Goal: Transaction & Acquisition: Book appointment/travel/reservation

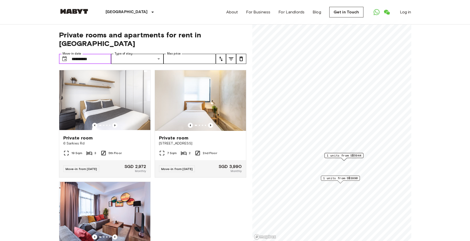
click at [98, 54] on input "**********" at bounding box center [92, 59] width 40 height 10
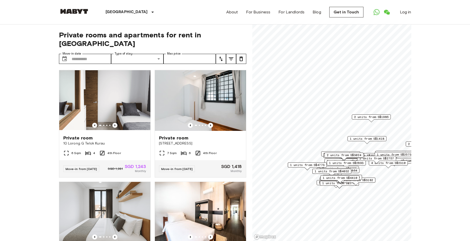
click at [384, 117] on span "2 units from S$1985" at bounding box center [371, 117] width 34 height 5
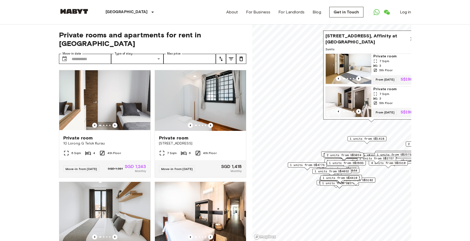
click at [377, 54] on span "Private room" at bounding box center [393, 56] width 41 height 5
click at [410, 36] on icon "Map marker" at bounding box center [412, 39] width 6 height 6
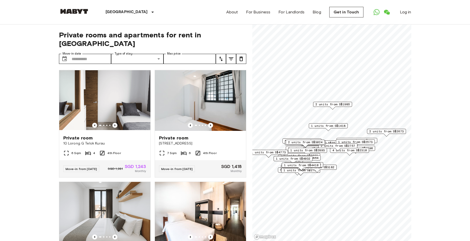
click at [330, 127] on span "1 units from S$1418" at bounding box center [328, 126] width 34 height 5
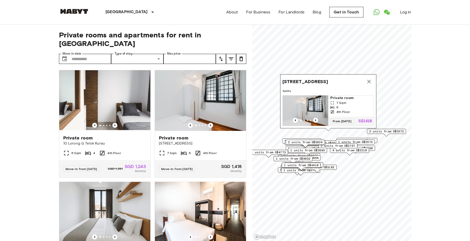
click at [352, 101] on div "7 Sqm" at bounding box center [350, 103] width 41 height 5
click at [372, 79] on icon "Map marker" at bounding box center [369, 82] width 6 height 6
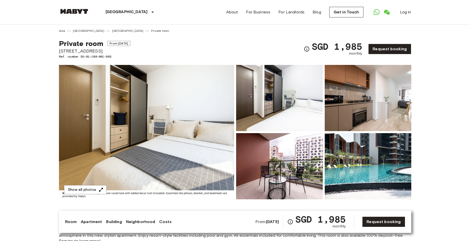
click at [372, 174] on img at bounding box center [368, 166] width 87 height 66
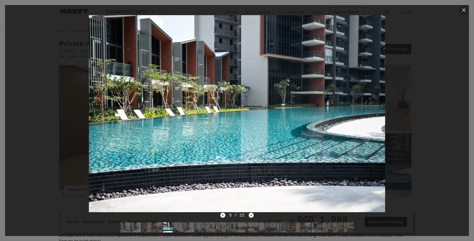
click at [465, 8] on icon "button" at bounding box center [463, 10] width 6 height 6
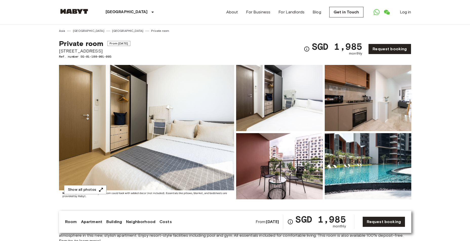
click at [349, 102] on img at bounding box center [368, 98] width 87 height 66
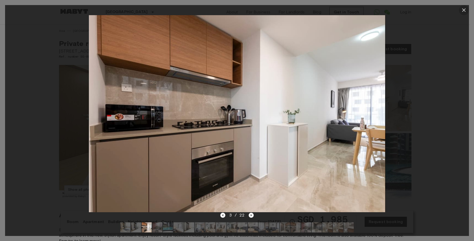
click at [465, 8] on icon "button" at bounding box center [463, 10] width 6 height 6
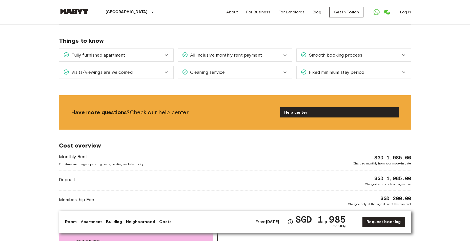
scroll to position [607, 0]
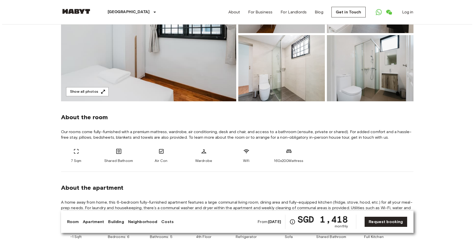
scroll to position [25, 0]
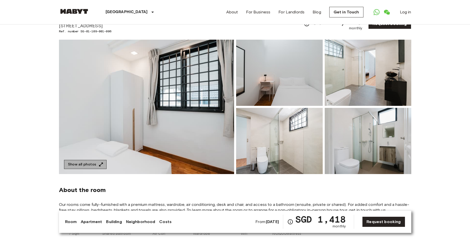
click at [89, 162] on button "Show all photos" at bounding box center [85, 164] width 43 height 9
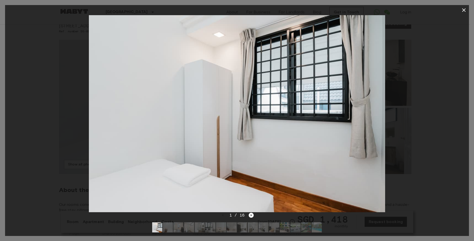
click at [244, 230] on img at bounding box center [242, 228] width 10 height 10
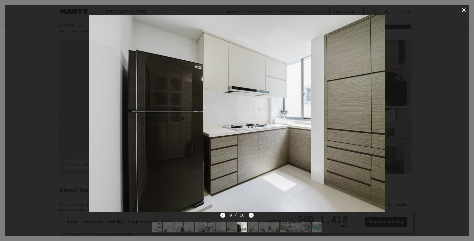
click at [170, 230] on img at bounding box center [168, 228] width 10 height 10
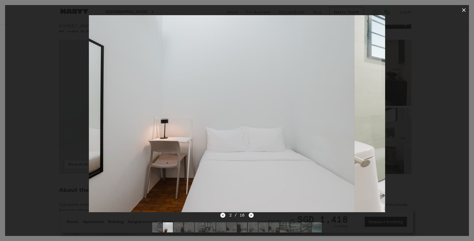
click at [187, 229] on img at bounding box center [189, 228] width 10 height 10
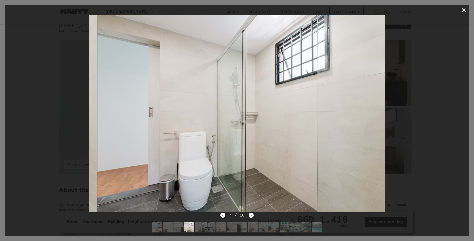
click at [194, 227] on div at bounding box center [237, 228] width 178 height 18
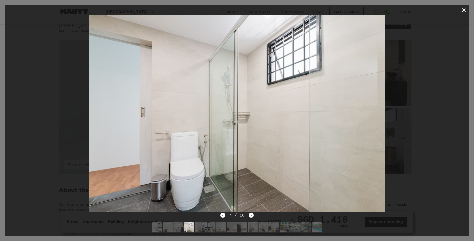
click at [230, 225] on img at bounding box center [231, 228] width 10 height 10
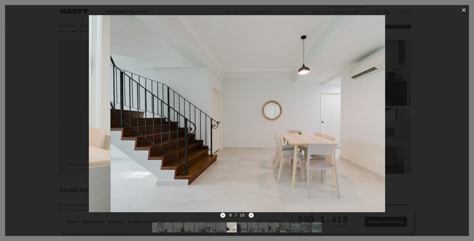
click at [218, 226] on img at bounding box center [221, 228] width 10 height 10
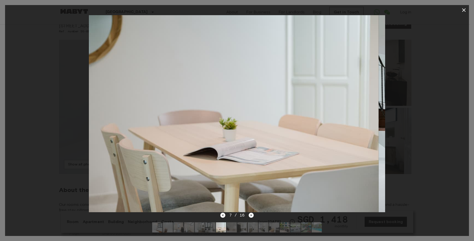
click at [263, 228] on img at bounding box center [263, 228] width 10 height 10
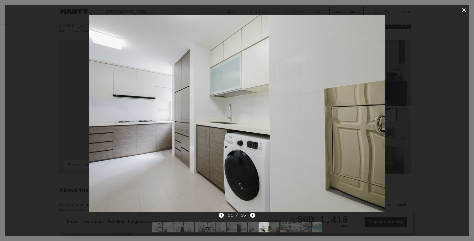
click at [243, 230] on img at bounding box center [242, 228] width 10 height 10
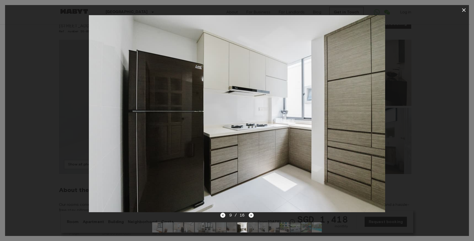
click at [258, 229] on div at bounding box center [237, 228] width 178 height 18
click at [262, 229] on img at bounding box center [263, 228] width 10 height 10
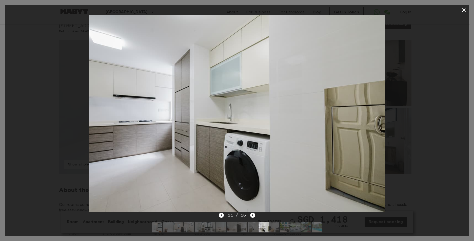
click at [271, 228] on img at bounding box center [274, 228] width 10 height 10
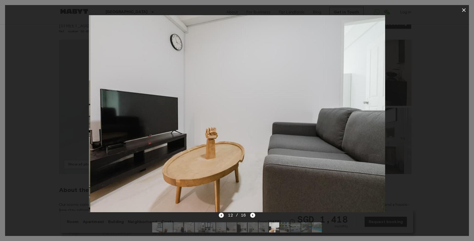
click at [288, 227] on img at bounding box center [285, 228] width 10 height 10
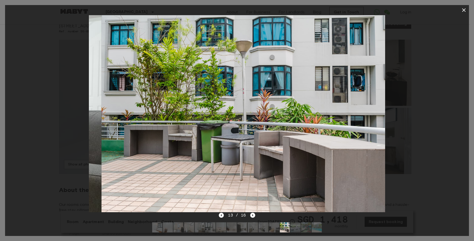
click at [298, 226] on img at bounding box center [295, 228] width 10 height 10
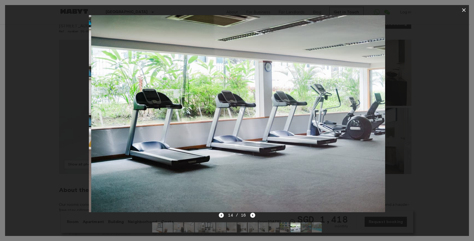
click at [307, 227] on img at bounding box center [306, 228] width 10 height 10
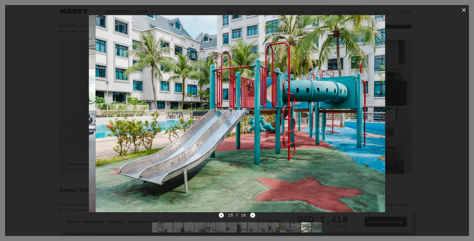
click at [318, 228] on img at bounding box center [316, 228] width 10 height 10
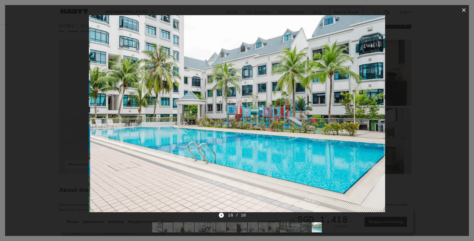
click at [239, 230] on img at bounding box center [242, 228] width 10 height 10
